Goal: Information Seeking & Learning: Find specific fact

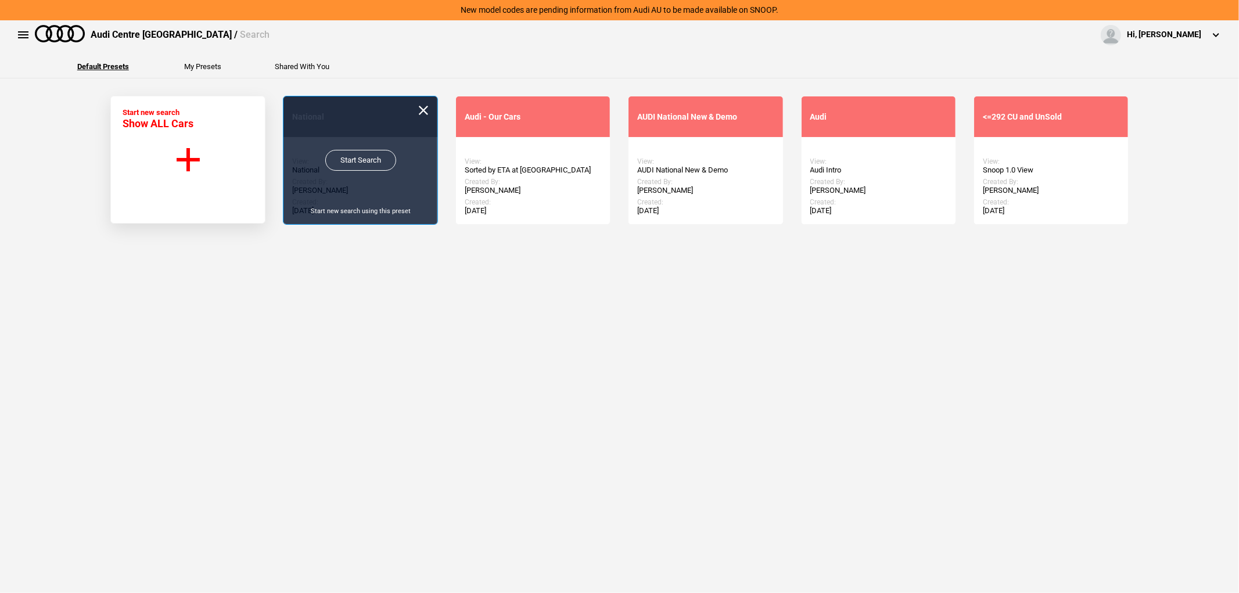
click at [364, 157] on link "Start Search" at bounding box center [360, 160] width 71 height 21
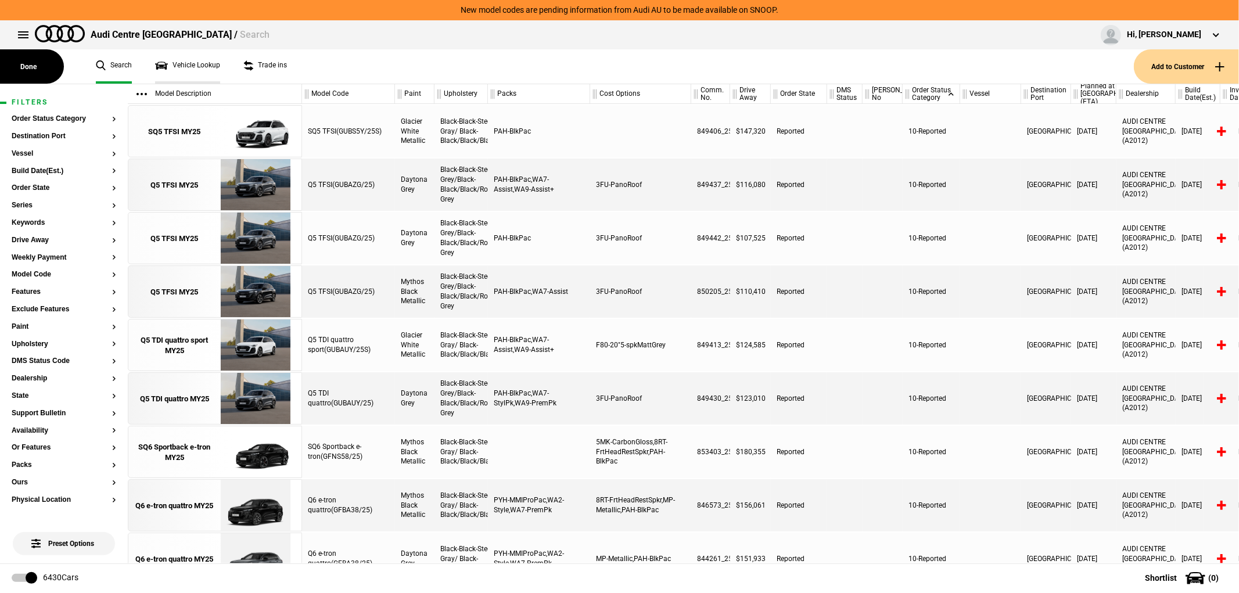
click at [195, 56] on link "Vehicle Lookup" at bounding box center [187, 66] width 65 height 34
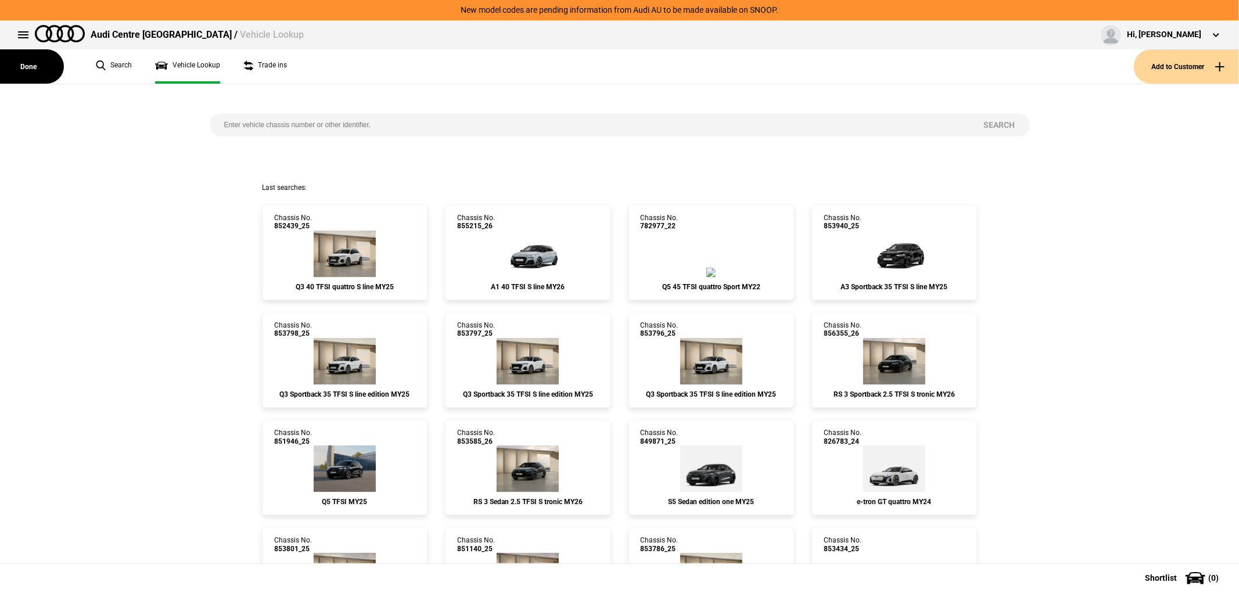
click at [285, 125] on input "search" at bounding box center [590, 124] width 760 height 23
paste input "853392"
type input "853392"
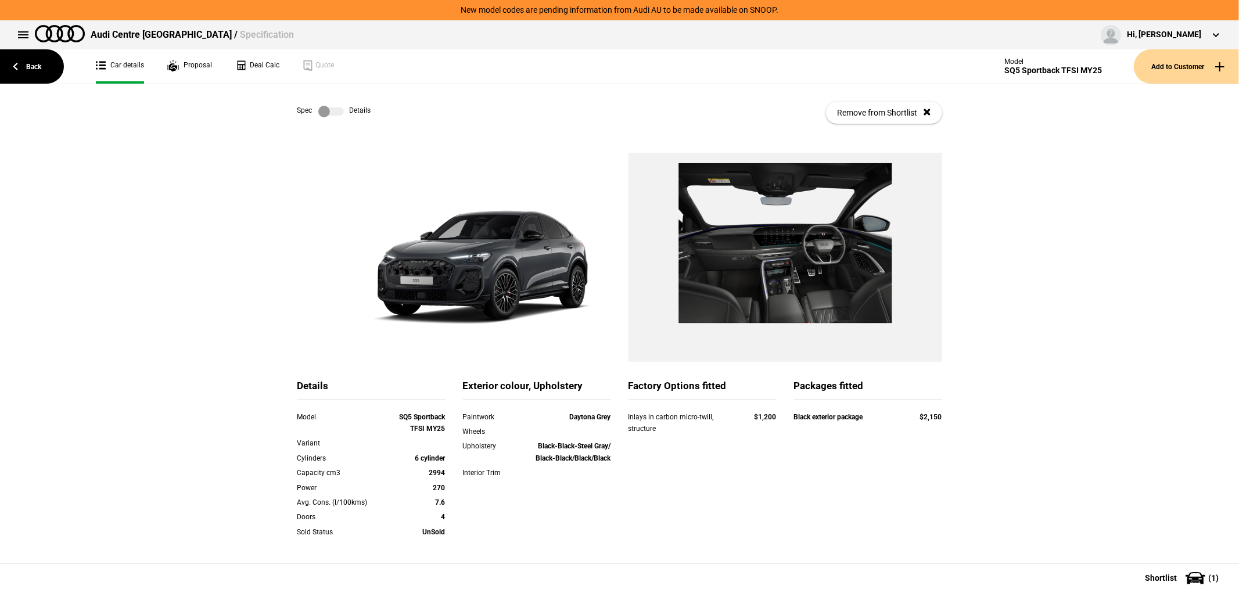
click at [329, 107] on label at bounding box center [331, 112] width 26 height 12
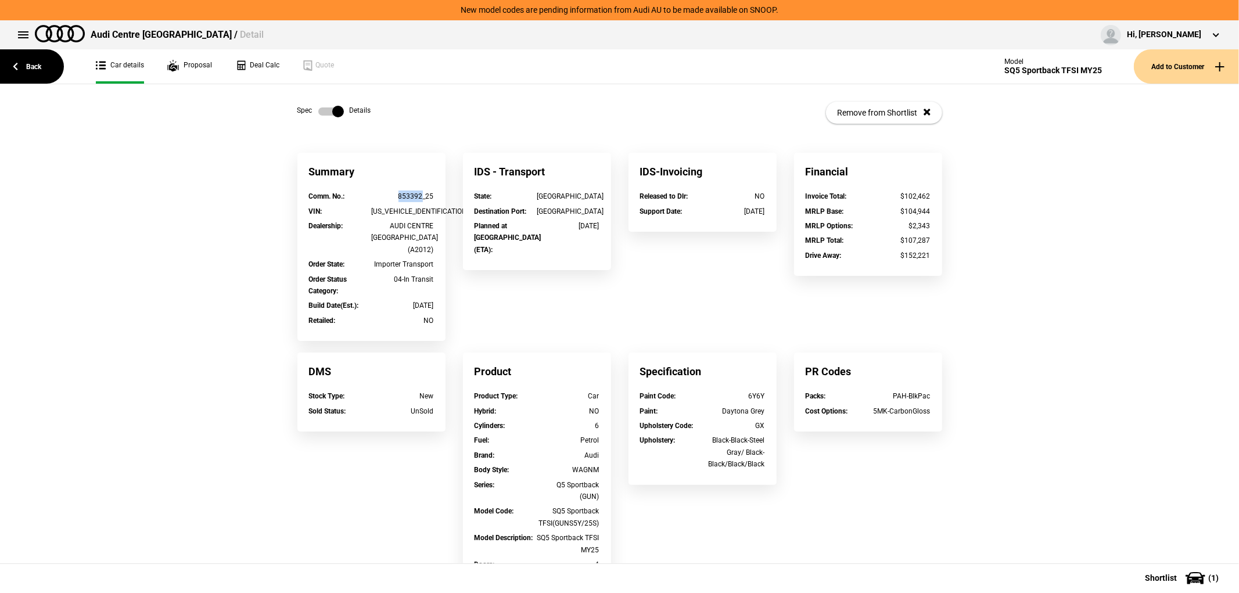
drag, startPoint x: 416, startPoint y: 195, endPoint x: 387, endPoint y: 195, distance: 29.6
click at [387, 195] on div "853392_25" at bounding box center [402, 196] width 63 height 12
click at [32, 78] on link "Back" at bounding box center [32, 66] width 64 height 34
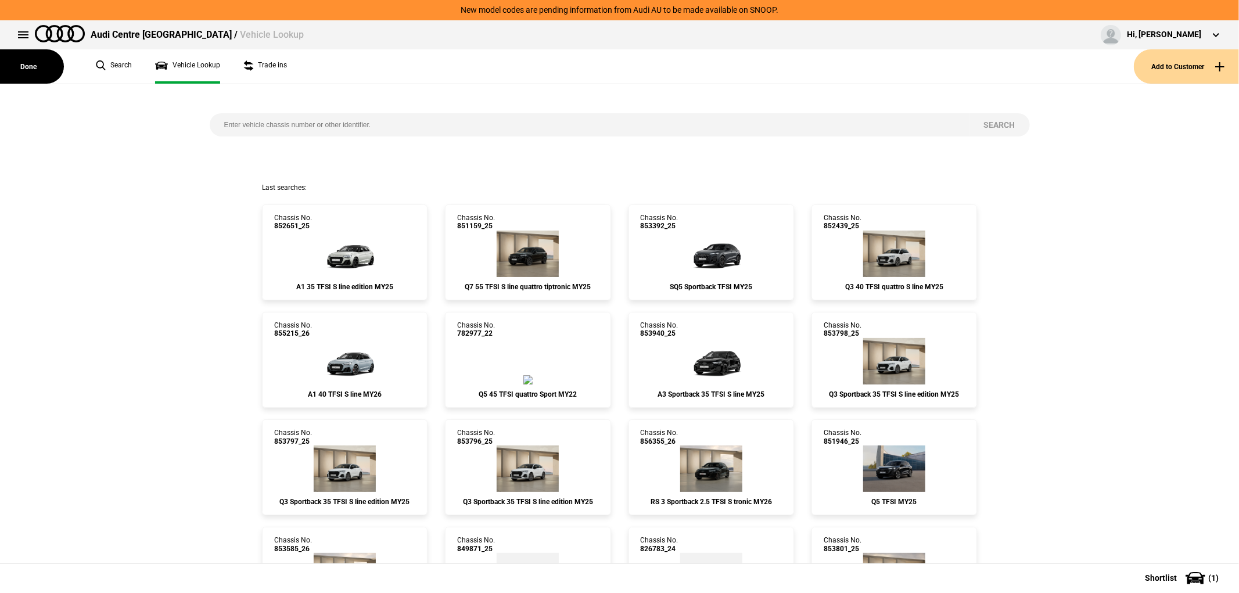
click at [326, 126] on input "search" at bounding box center [590, 124] width 760 height 23
type input "855401"
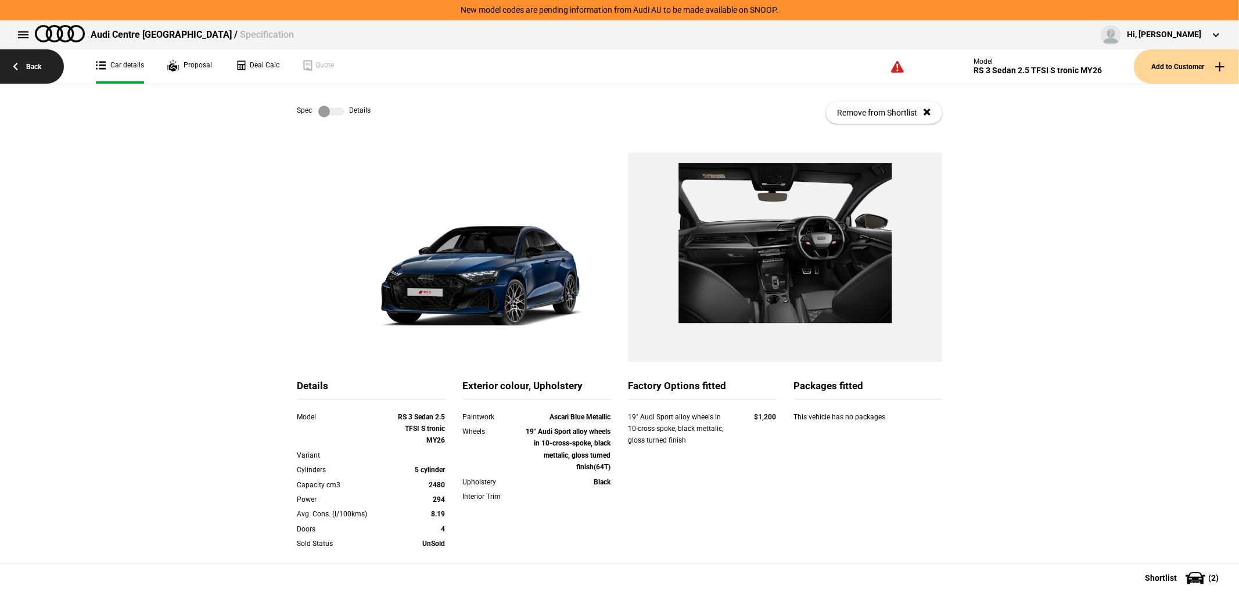
click at [23, 65] on link "Back" at bounding box center [32, 66] width 64 height 34
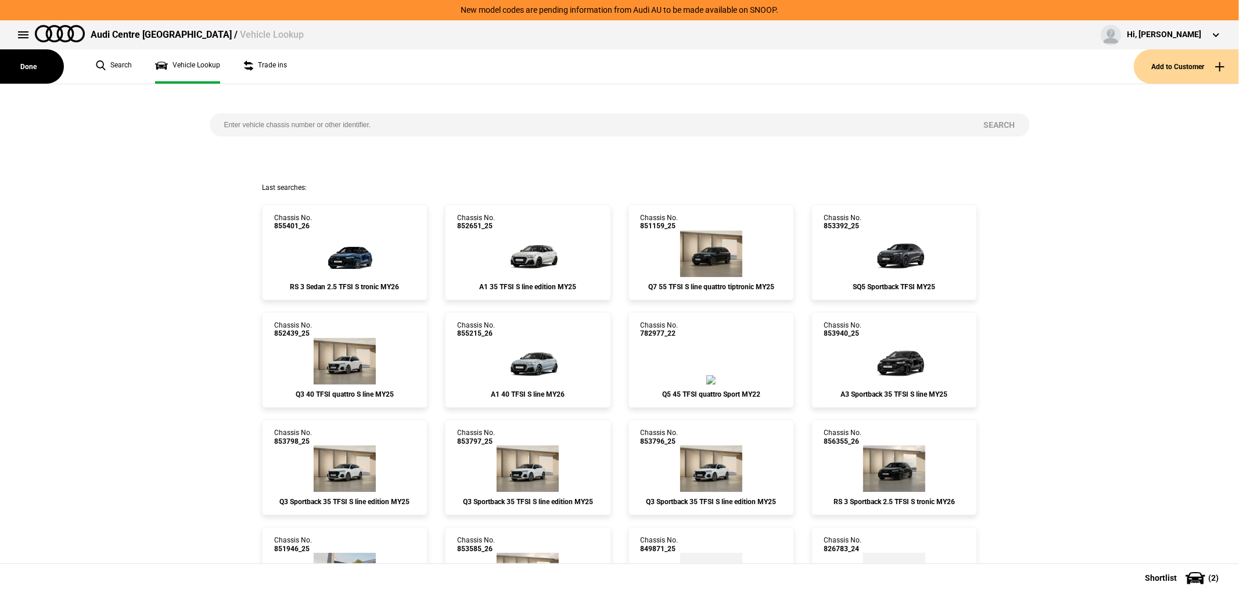
click at [372, 124] on input "search" at bounding box center [590, 124] width 760 height 23
type input "853603"
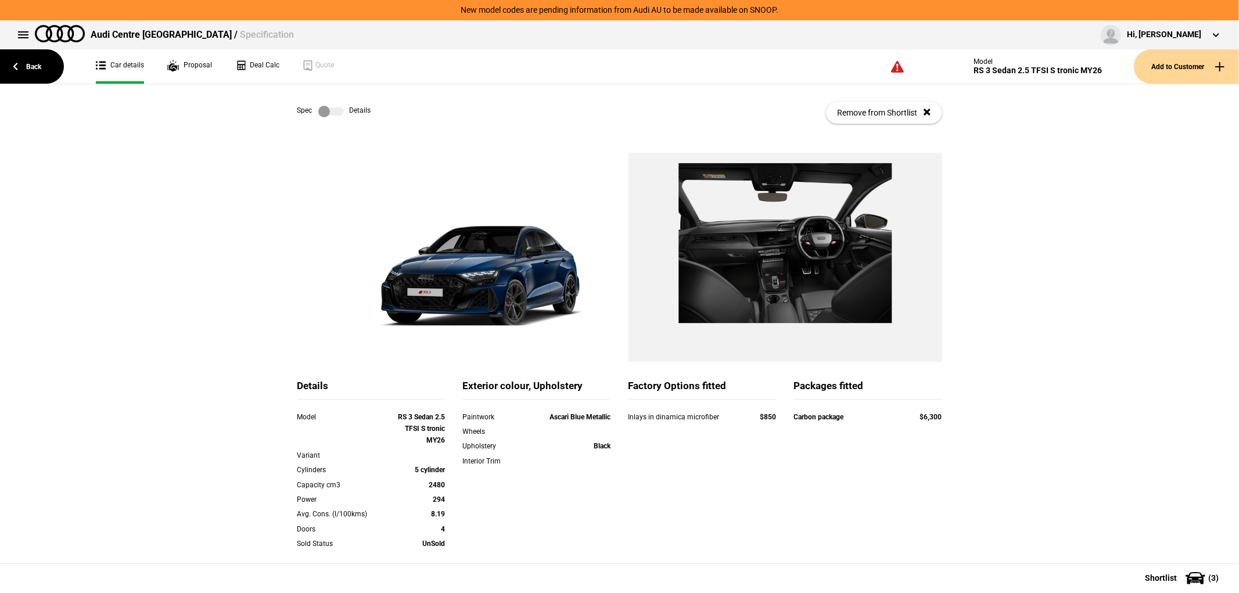
drag, startPoint x: 1093, startPoint y: 357, endPoint x: 899, endPoint y: 166, distance: 271.9
click at [1093, 357] on div "Details Model RS 3 Sedan 2.5 TFSI S tronic MY26 Variant Cylinders 5 cylinder Ca…" at bounding box center [619, 443] width 1239 height 580
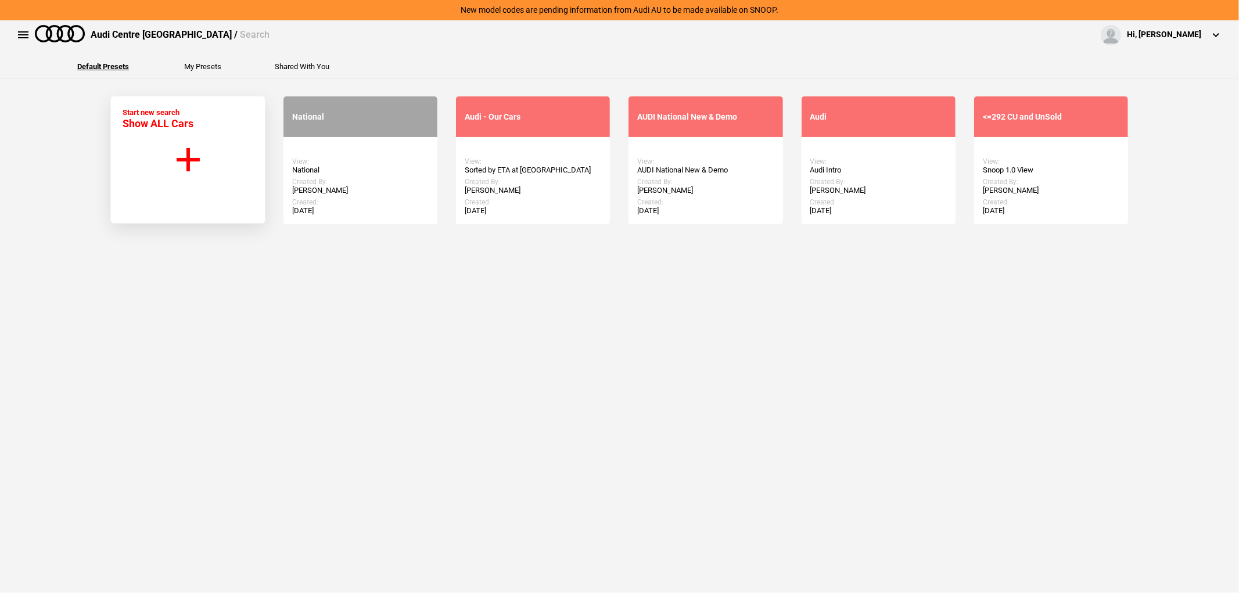
click at [355, 159] on link "Start Search" at bounding box center [360, 160] width 71 height 21
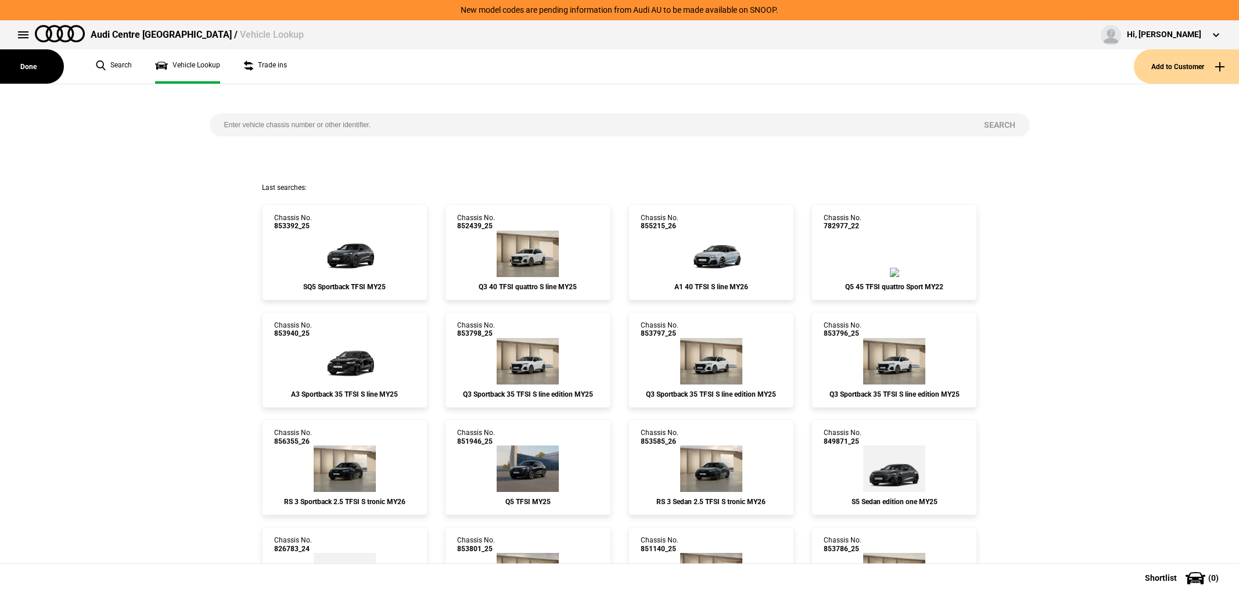
click at [311, 131] on input "search" at bounding box center [590, 124] width 760 height 23
type input "851159"
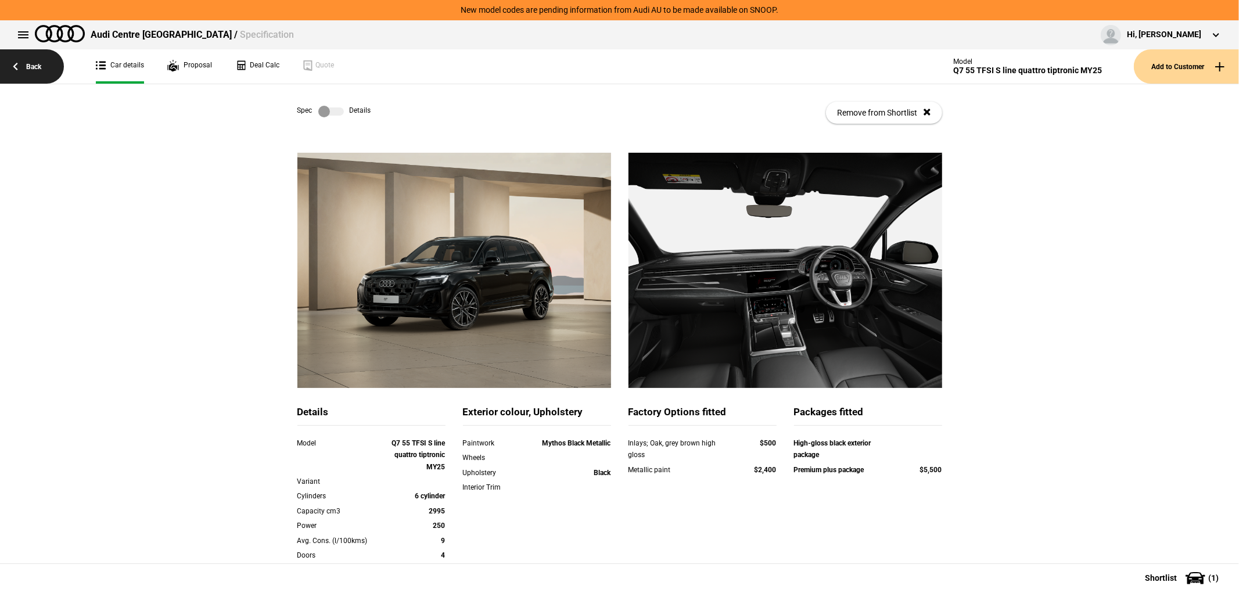
click at [31, 72] on link "Back" at bounding box center [32, 66] width 64 height 34
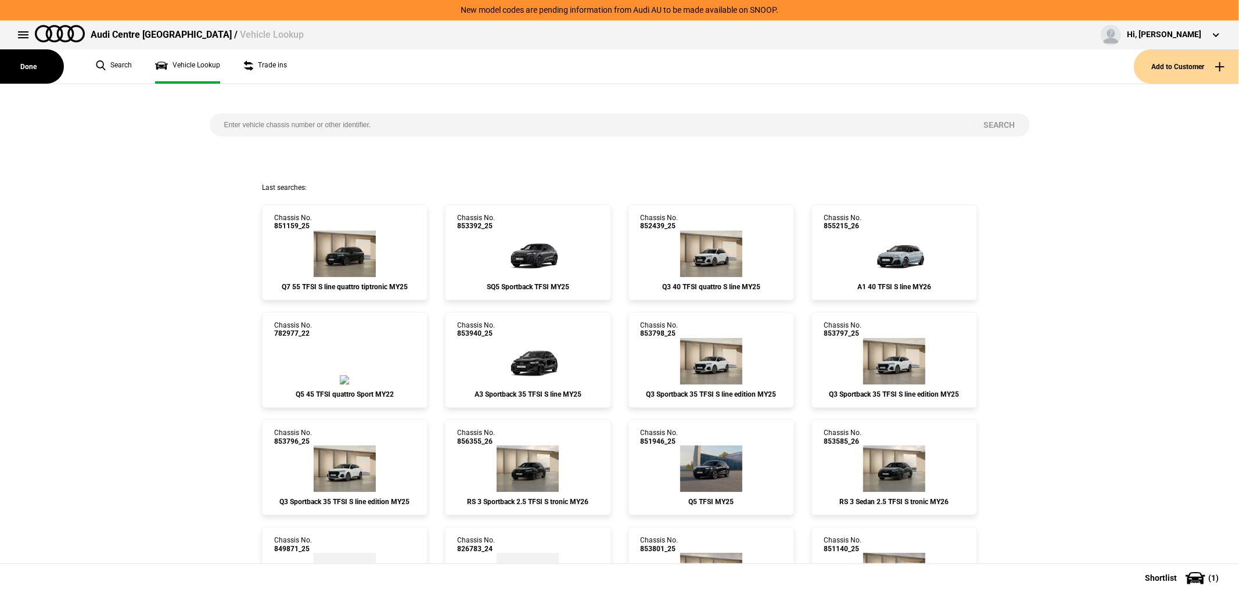
click at [366, 116] on input "search" at bounding box center [590, 124] width 760 height 23
type input "852651"
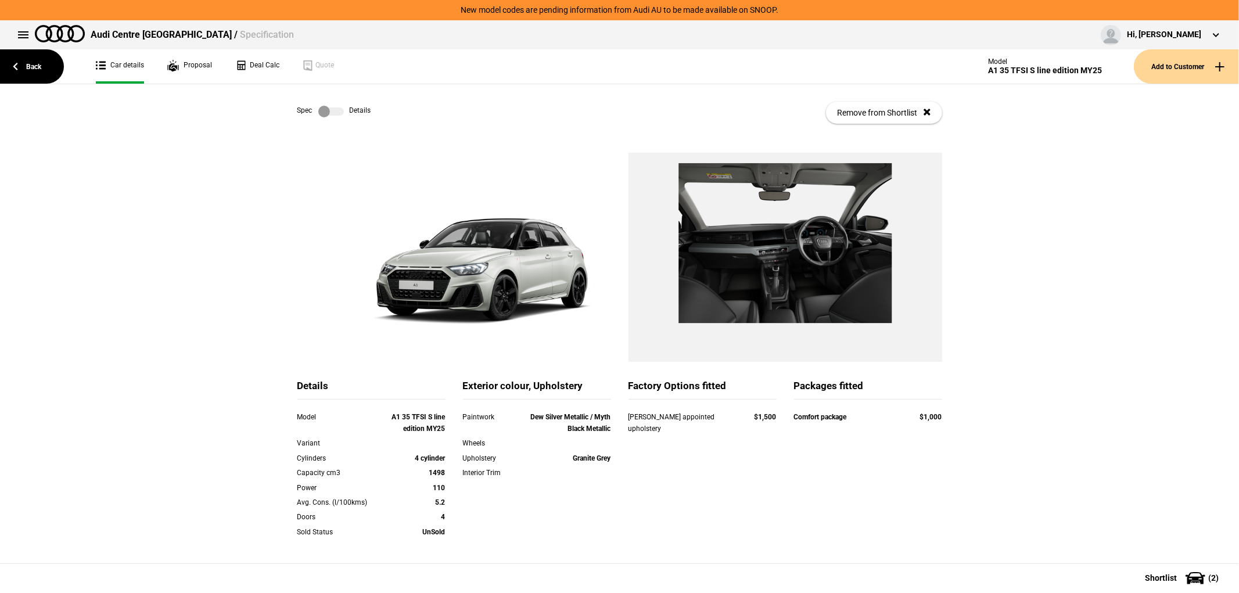
click at [332, 114] on label at bounding box center [331, 112] width 26 height 12
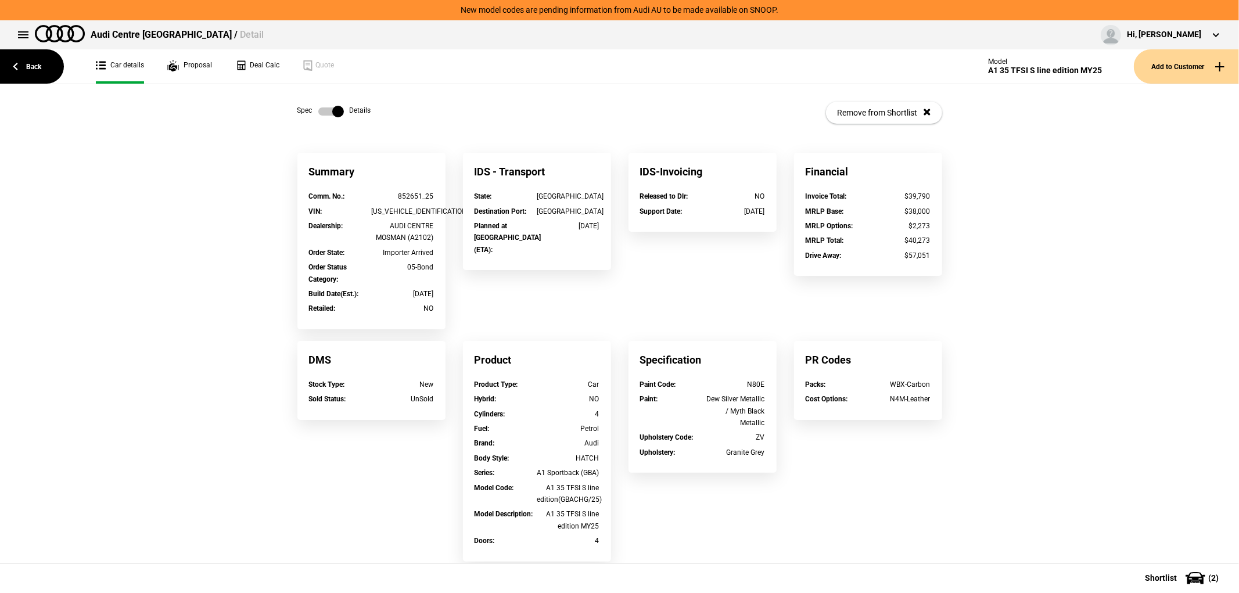
click at [332, 114] on label at bounding box center [331, 112] width 26 height 12
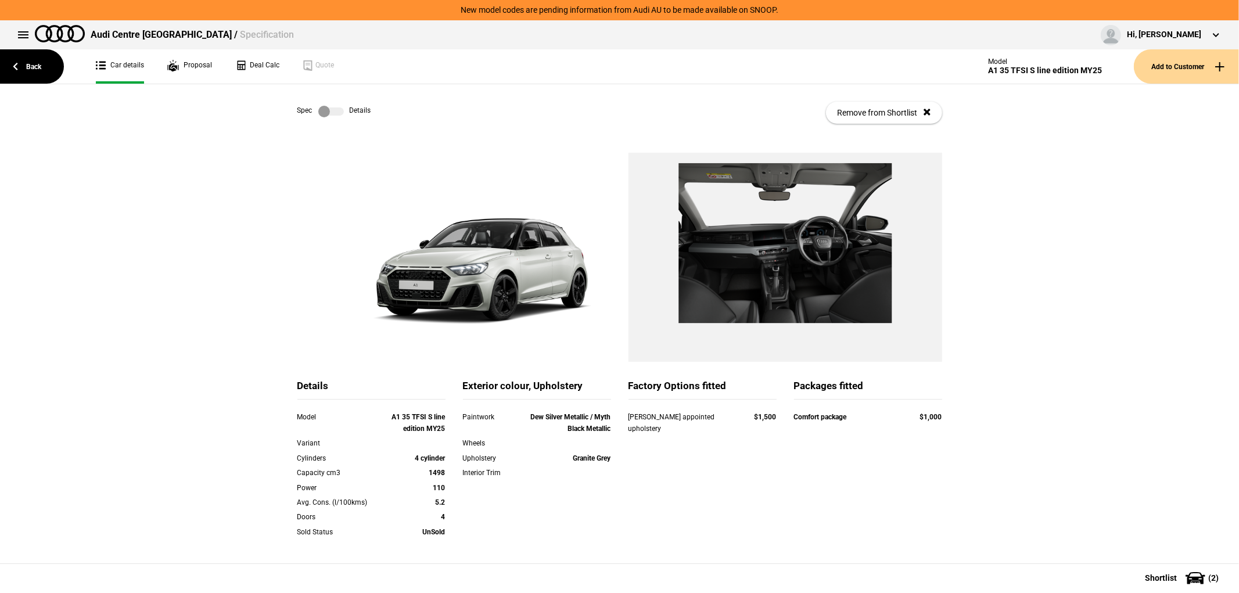
click at [346, 118] on div "Spec Details Remove from Shortlist" at bounding box center [619, 112] width 645 height 57
click at [329, 113] on label at bounding box center [331, 112] width 26 height 12
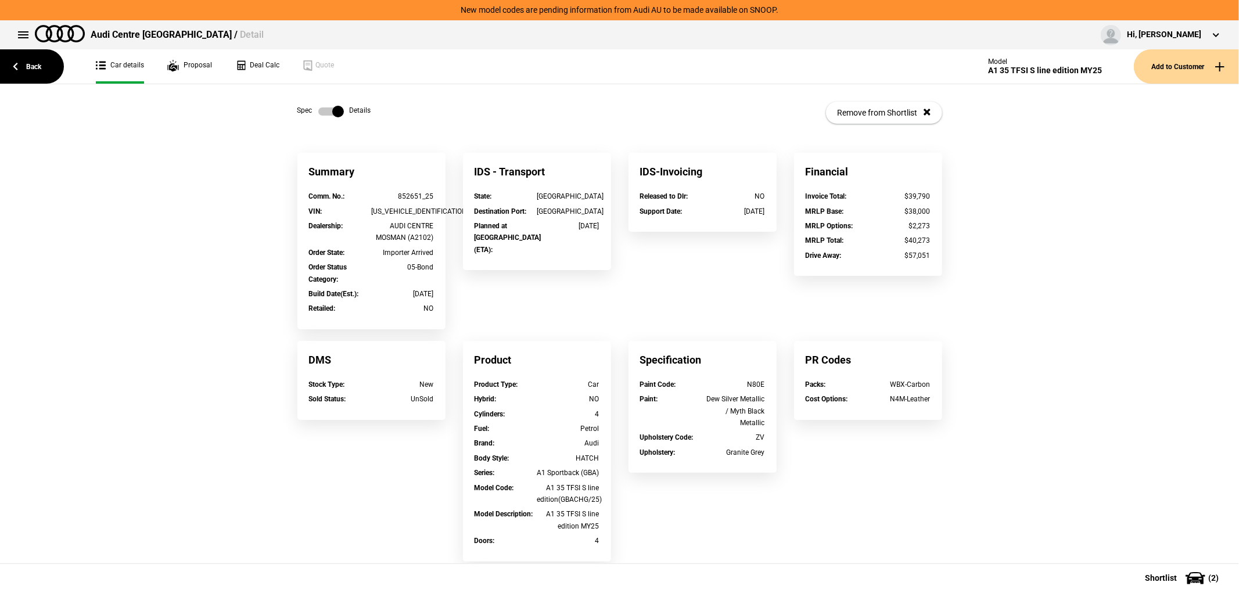
click at [399, 196] on div "852651_25" at bounding box center [402, 196] width 63 height 12
drag, startPoint x: 416, startPoint y: 195, endPoint x: 368, endPoint y: 192, distance: 48.3
click at [371, 192] on div "852651_25" at bounding box center [402, 196] width 63 height 12
copy div "852651"
click at [434, 102] on div "Spec Details Remove from Shortlist" at bounding box center [619, 112] width 645 height 57
